Goal: Check status

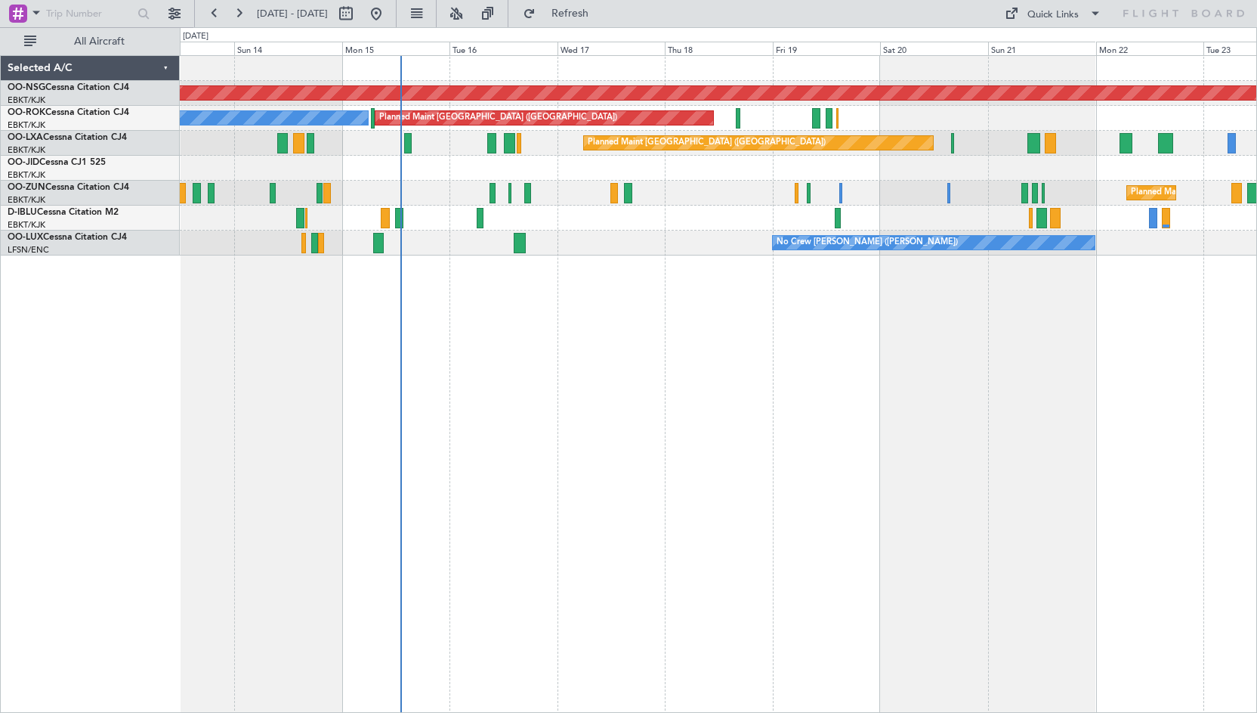
click at [685, 339] on div "Planned Maint [GEOGRAPHIC_DATA] ([GEOGRAPHIC_DATA]) Planned Maint [GEOGRAPHIC_D…" at bounding box center [718, 383] width 1077 height 657
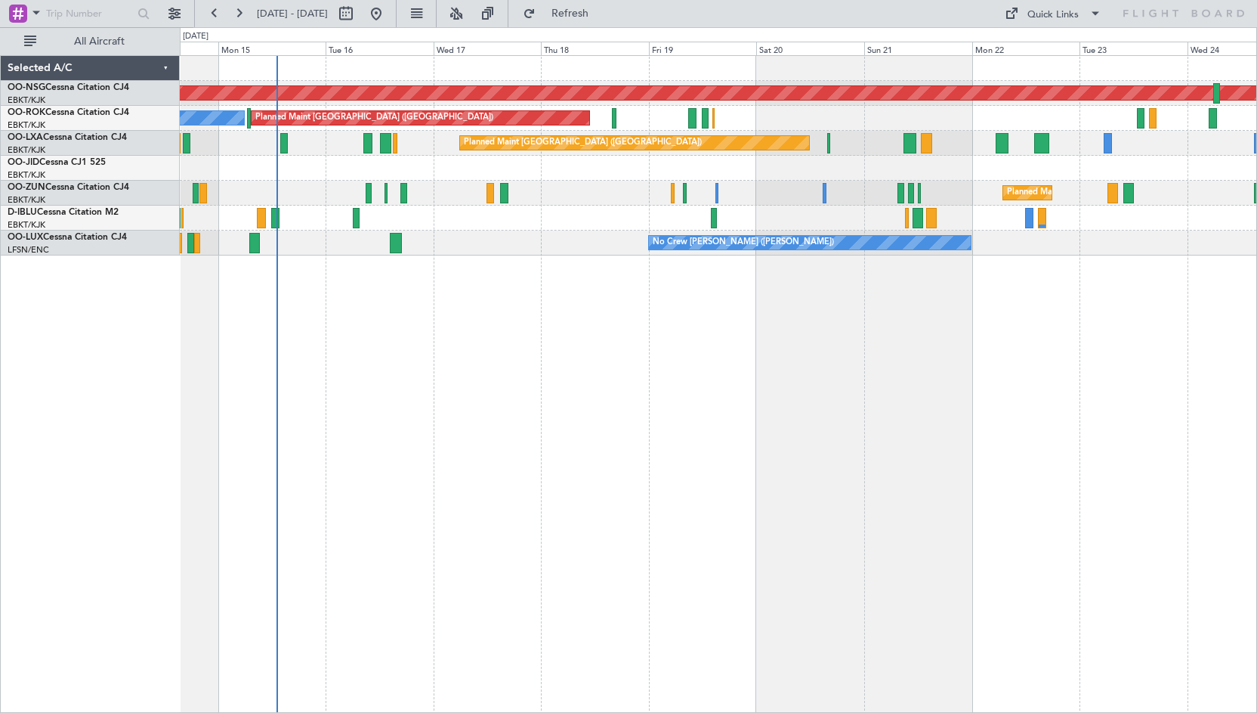
click at [660, 343] on div "Planned Maint [GEOGRAPHIC_DATA] ([GEOGRAPHIC_DATA]) Planned Maint [GEOGRAPHIC_D…" at bounding box center [718, 383] width 1077 height 657
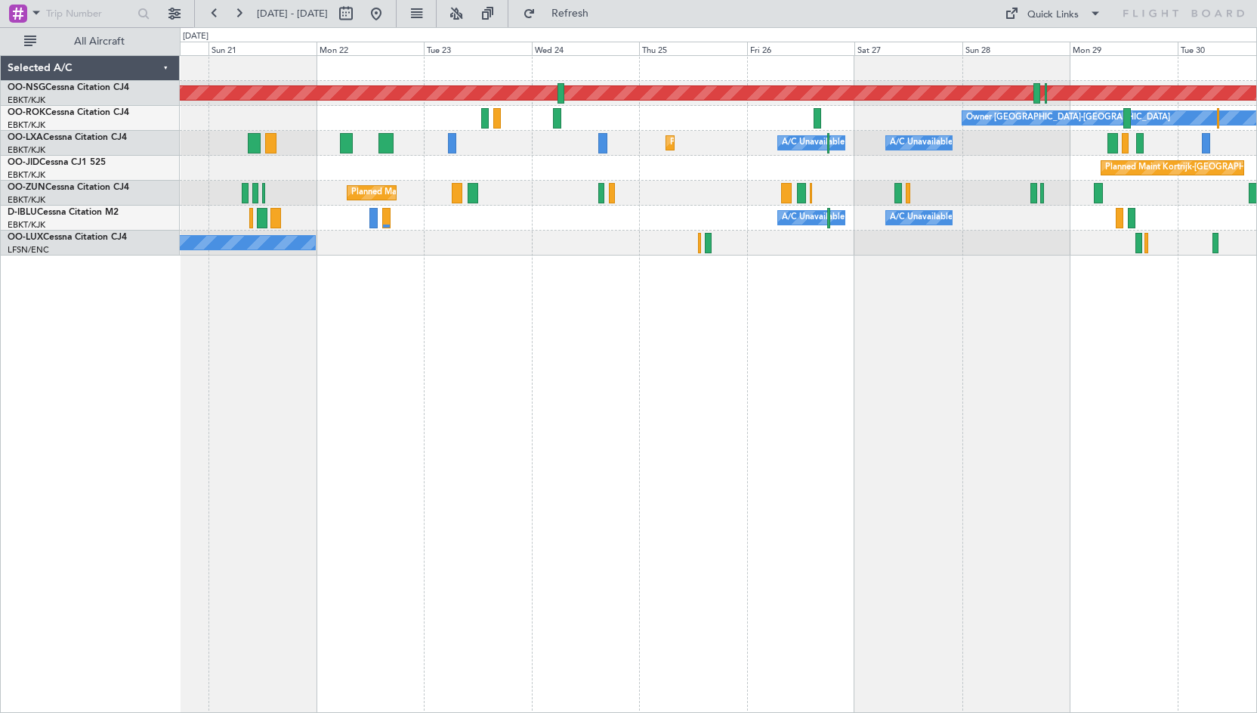
click at [554, 309] on div "Planned Maint [GEOGRAPHIC_DATA] ([GEOGRAPHIC_DATA]) Owner [GEOGRAPHIC_DATA]-[GE…" at bounding box center [718, 383] width 1077 height 657
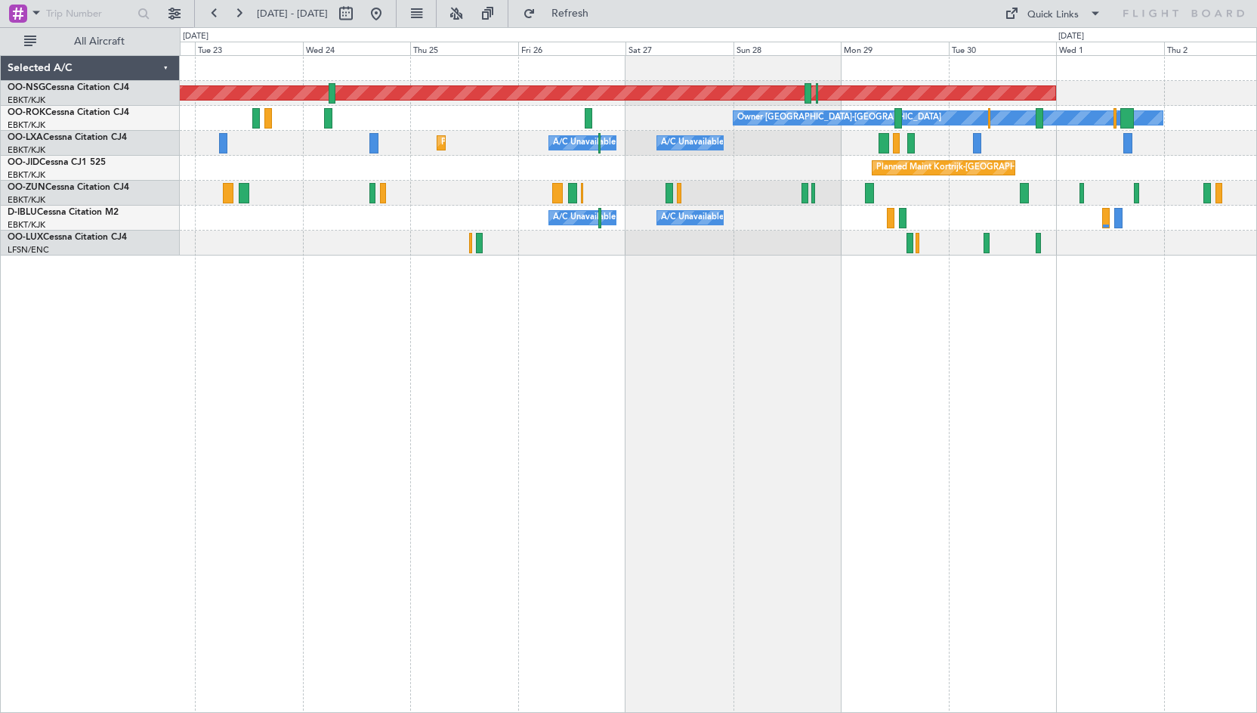
click at [946, 347] on div "Planned Maint [GEOGRAPHIC_DATA] ([GEOGRAPHIC_DATA]) Owner [GEOGRAPHIC_DATA]-[GE…" at bounding box center [718, 383] width 1077 height 657
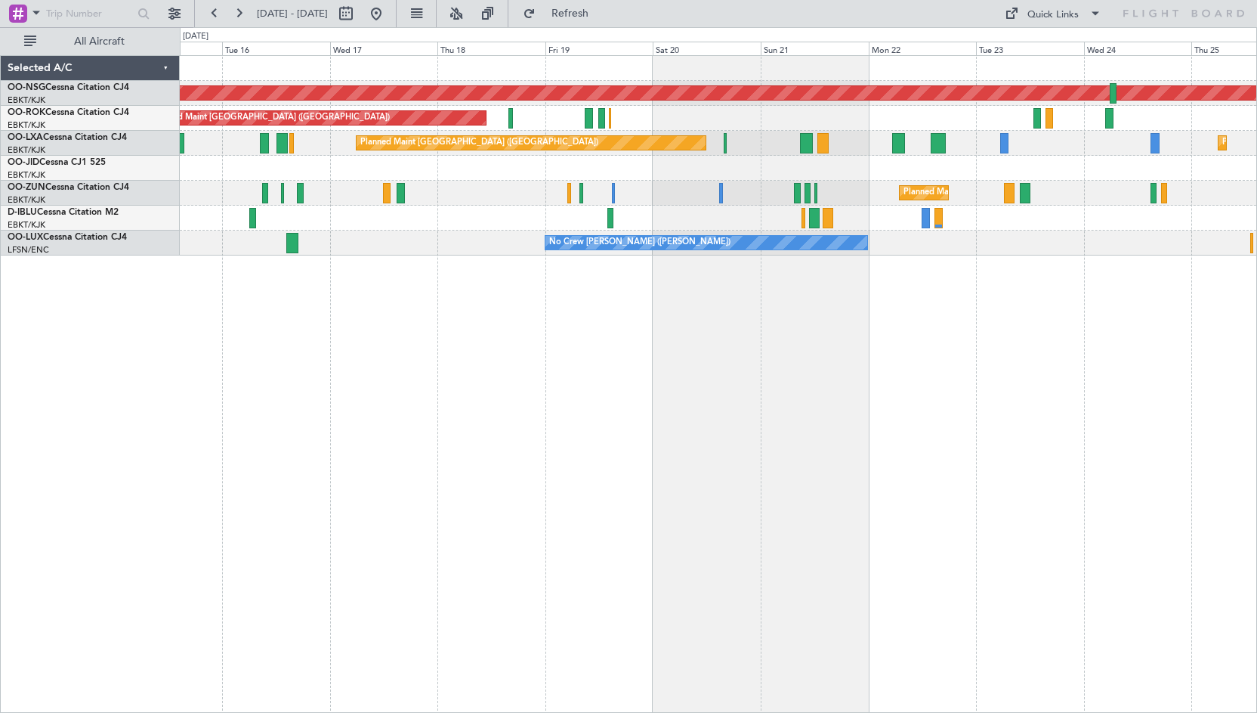
click at [1247, 394] on div "Planned Maint [GEOGRAPHIC_DATA] ([GEOGRAPHIC_DATA]) Planned Maint [GEOGRAPHIC_D…" at bounding box center [718, 383] width 1077 height 657
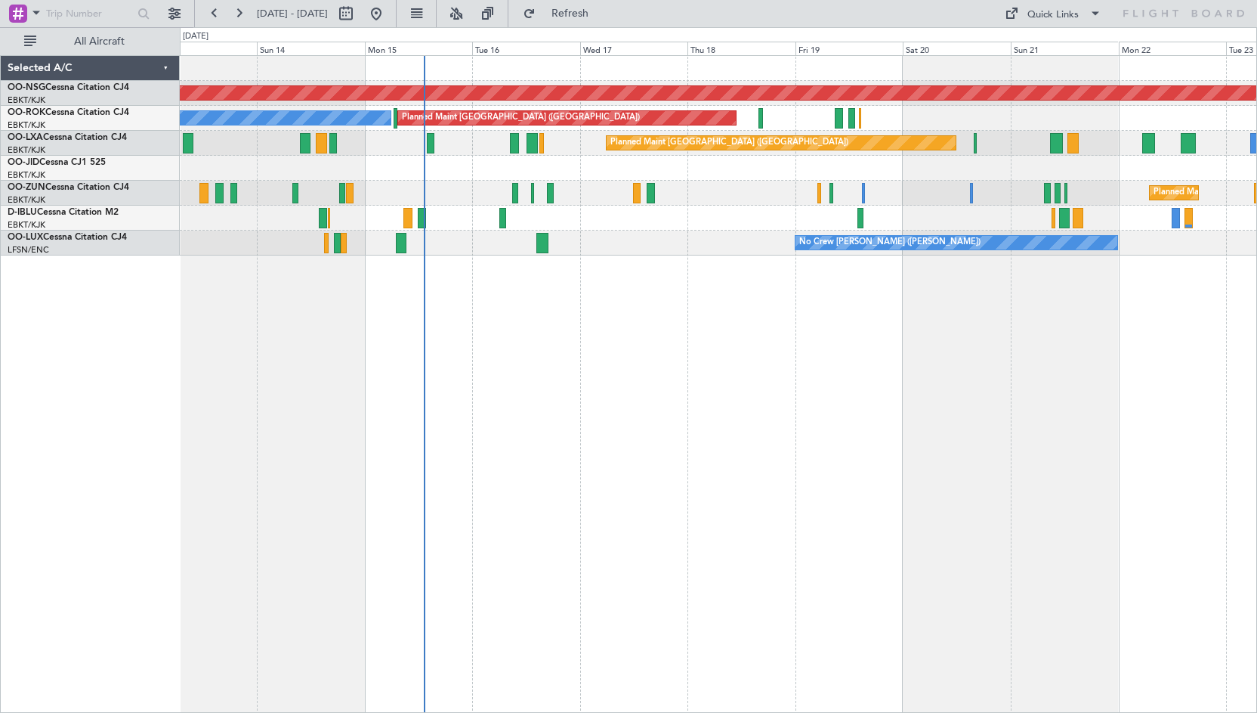
click at [866, 367] on div "Planned Maint [GEOGRAPHIC_DATA] ([GEOGRAPHIC_DATA]) Planned Maint [GEOGRAPHIC_D…" at bounding box center [718, 383] width 1077 height 657
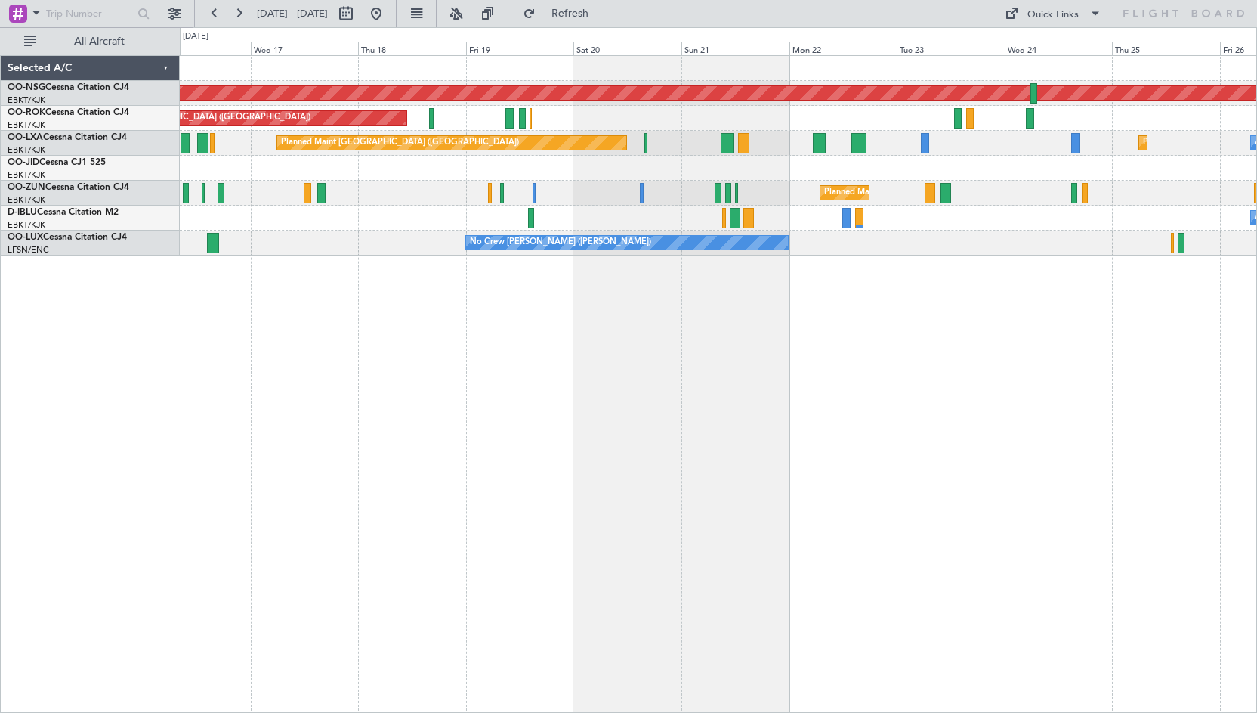
click at [634, 187] on div "Planned Maint [GEOGRAPHIC_DATA] ([GEOGRAPHIC_DATA]) Planned Maint [GEOGRAPHIC_D…" at bounding box center [718, 155] width 1077 height 199
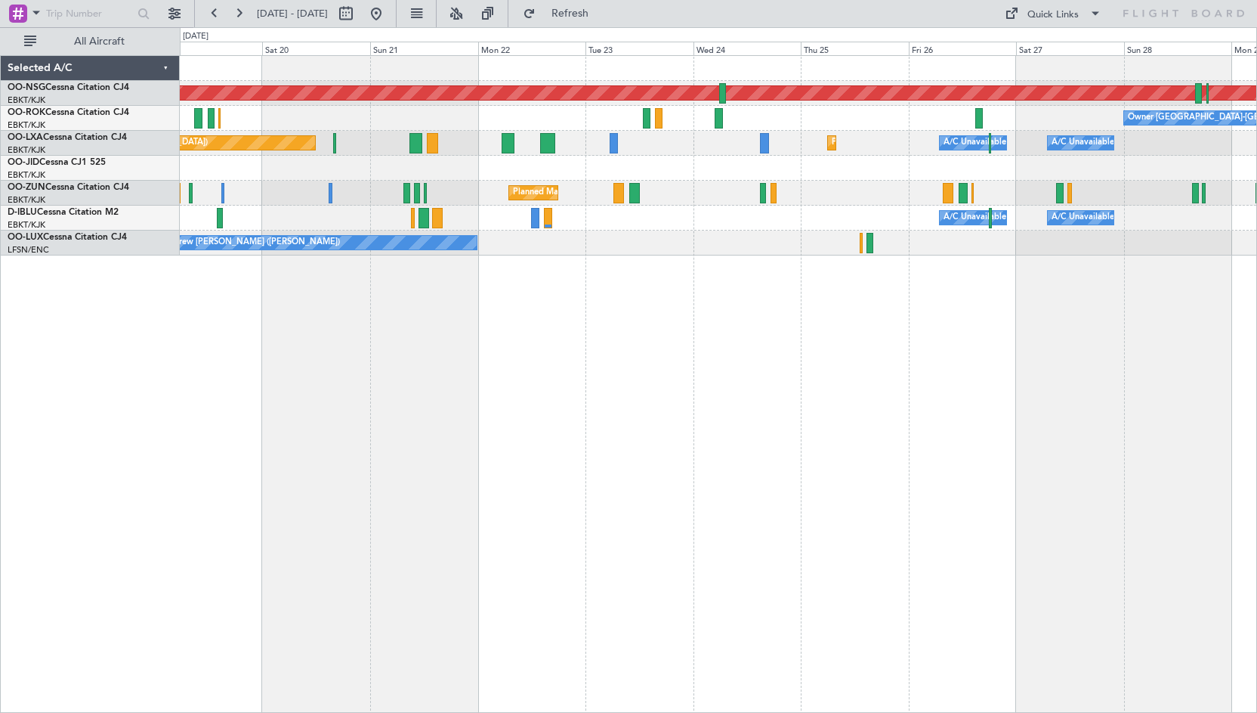
click at [807, 188] on div "Planned Maint [GEOGRAPHIC_DATA] ([GEOGRAPHIC_DATA]) Owner [GEOGRAPHIC_DATA]-[GE…" at bounding box center [718, 155] width 1077 height 199
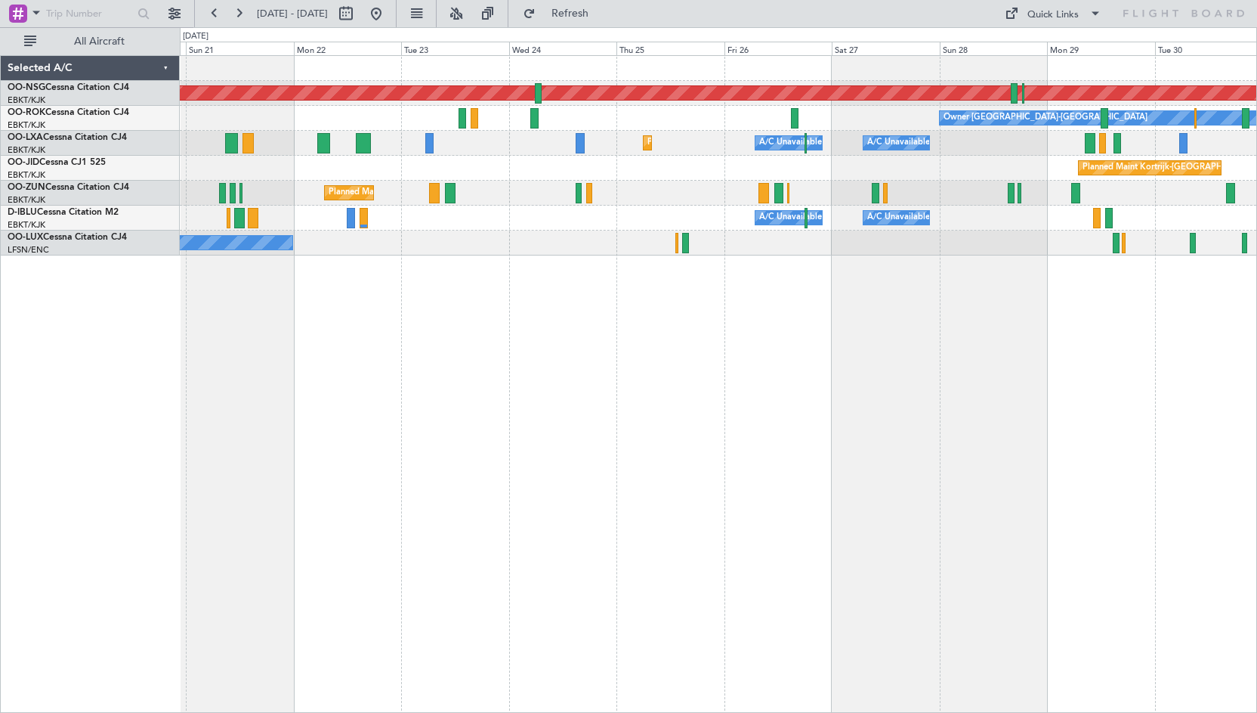
click at [731, 378] on div "Planned Maint [GEOGRAPHIC_DATA] ([GEOGRAPHIC_DATA]) Owner [GEOGRAPHIC_DATA]-[GE…" at bounding box center [718, 383] width 1077 height 657
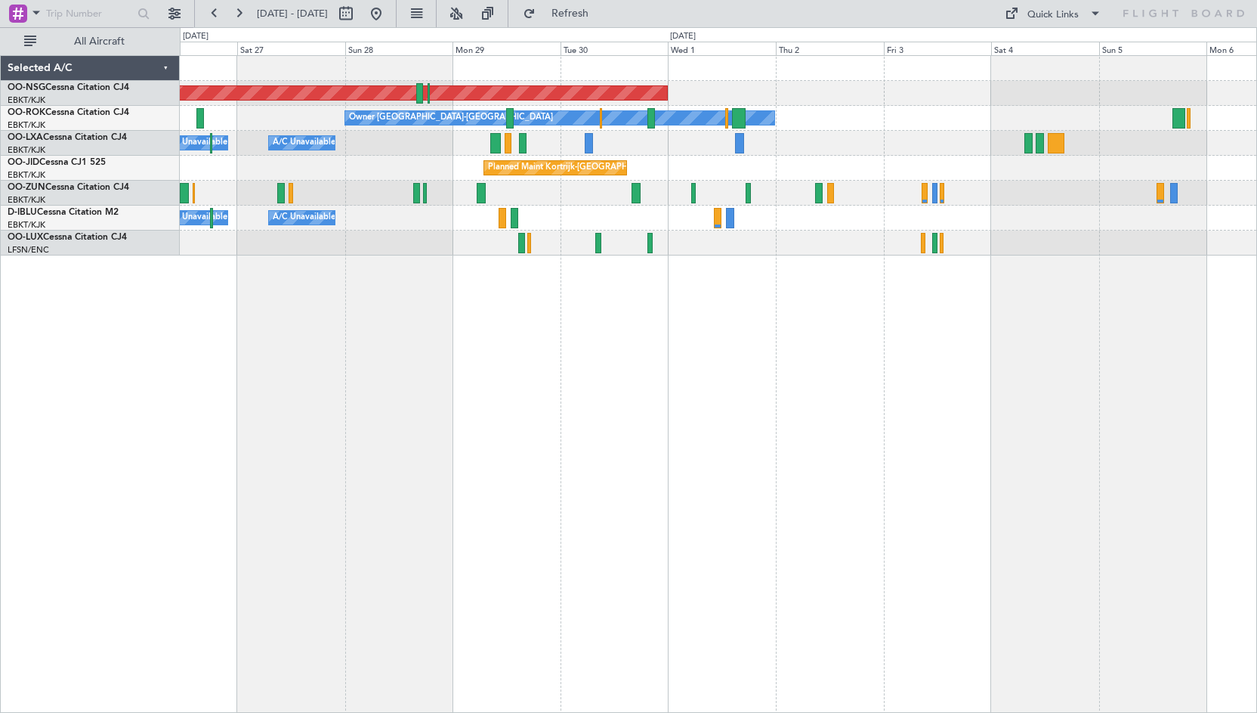
click at [427, 388] on div "Planned Maint [GEOGRAPHIC_DATA] ([GEOGRAPHIC_DATA]) Owner [GEOGRAPHIC_DATA]-[GE…" at bounding box center [718, 383] width 1077 height 657
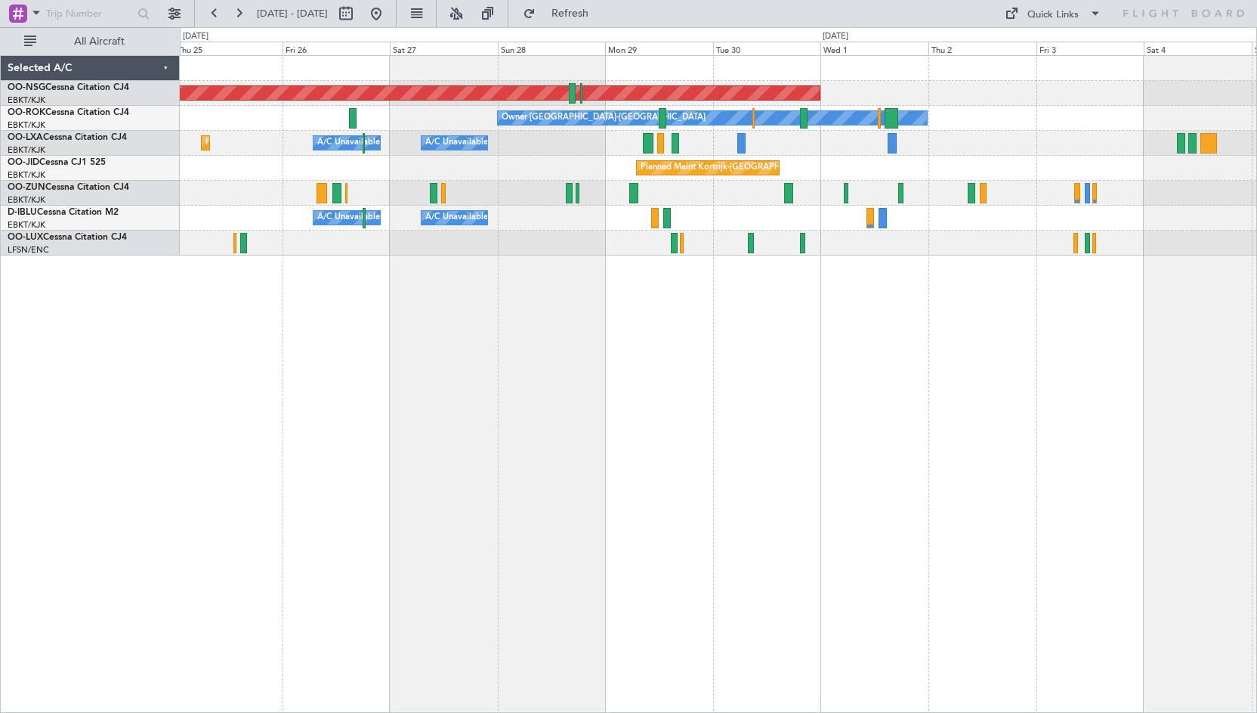
click at [873, 300] on div "Planned Maint [GEOGRAPHIC_DATA] ([GEOGRAPHIC_DATA]) Owner [GEOGRAPHIC_DATA]-[GE…" at bounding box center [718, 383] width 1077 height 657
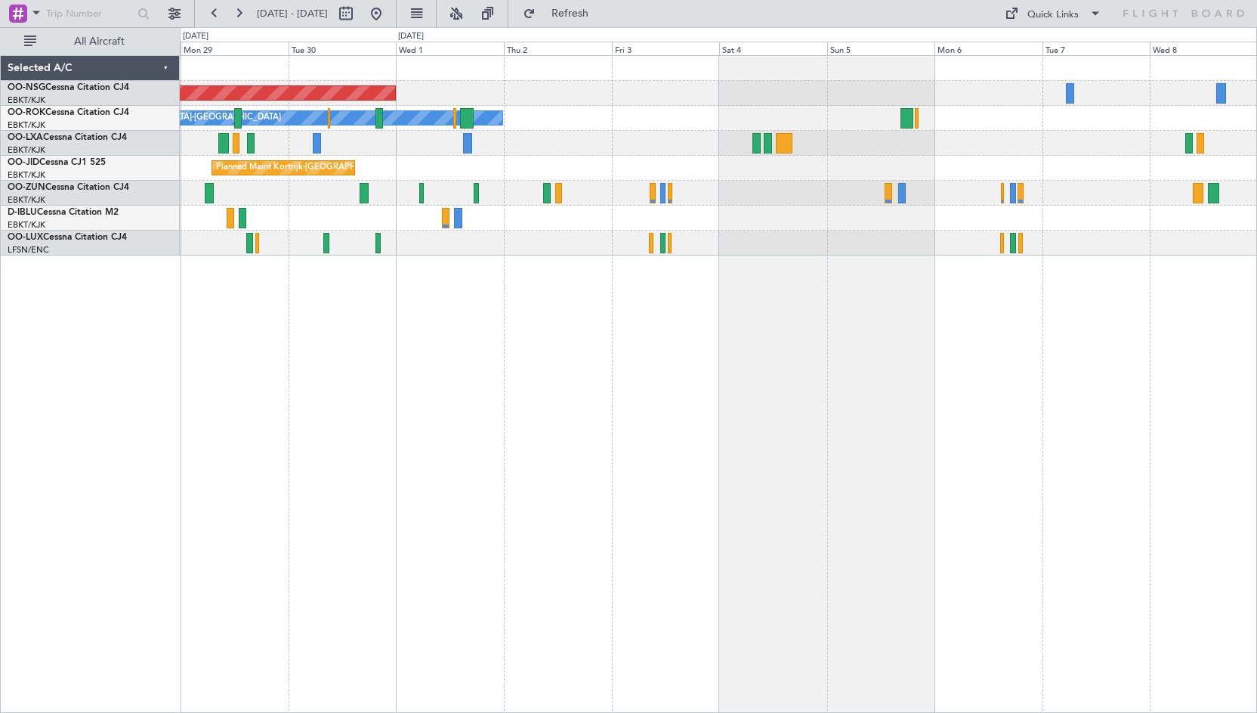
click at [475, 359] on div "Planned Maint [GEOGRAPHIC_DATA] ([GEOGRAPHIC_DATA]) Owner [GEOGRAPHIC_DATA]-[GE…" at bounding box center [718, 383] width 1077 height 657
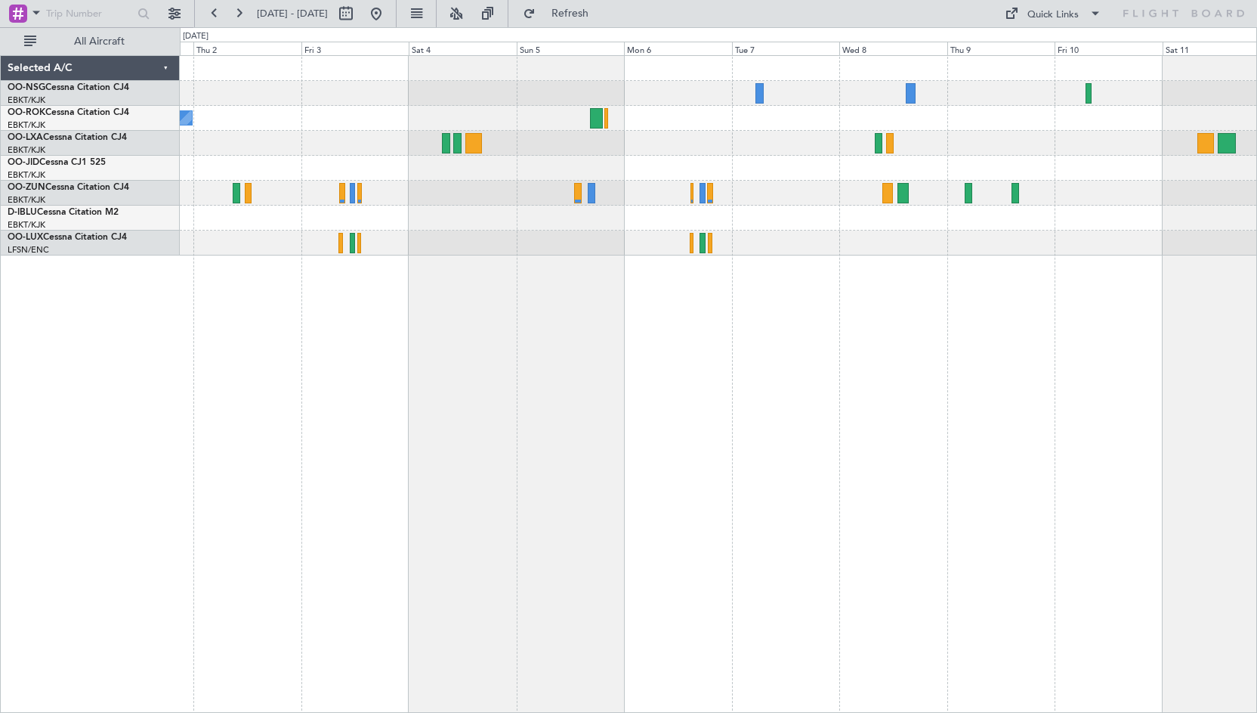
click at [896, 175] on div "Planned Maint Kortrijk-[GEOGRAPHIC_DATA]" at bounding box center [718, 168] width 1077 height 25
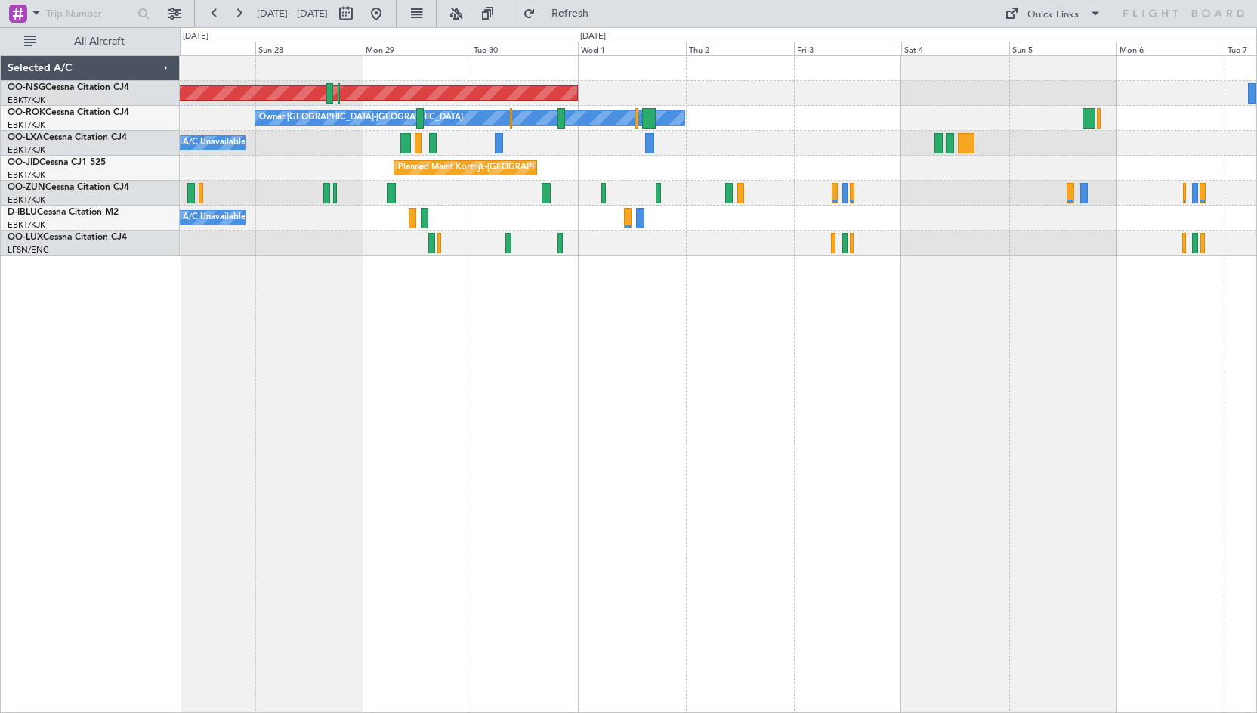
click at [907, 329] on div "Planned Maint [GEOGRAPHIC_DATA] ([GEOGRAPHIC_DATA]) Owner [GEOGRAPHIC_DATA]-[GE…" at bounding box center [718, 383] width 1077 height 657
